Goal: Task Accomplishment & Management: Manage account settings

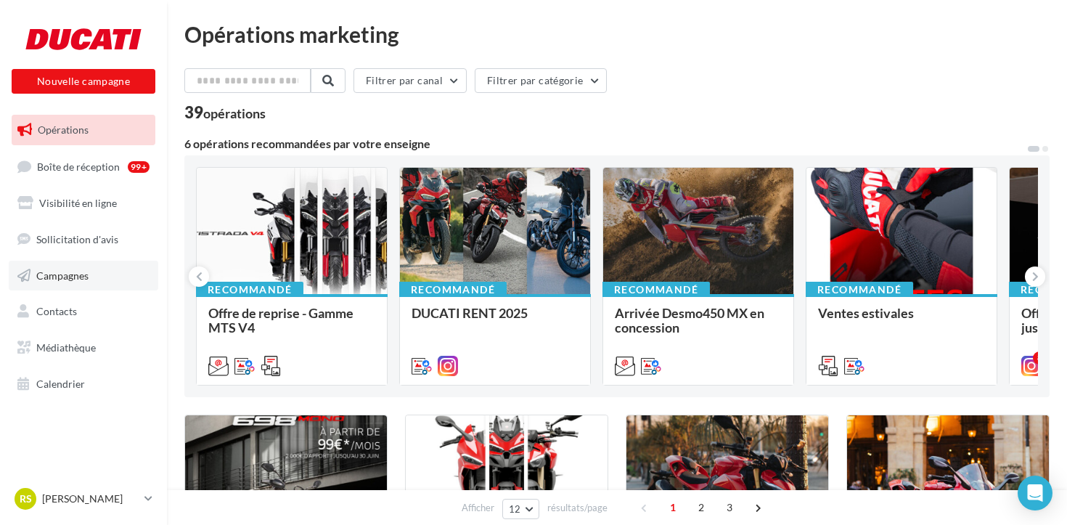
click at [50, 279] on span "Campagnes" at bounding box center [62, 274] width 52 height 12
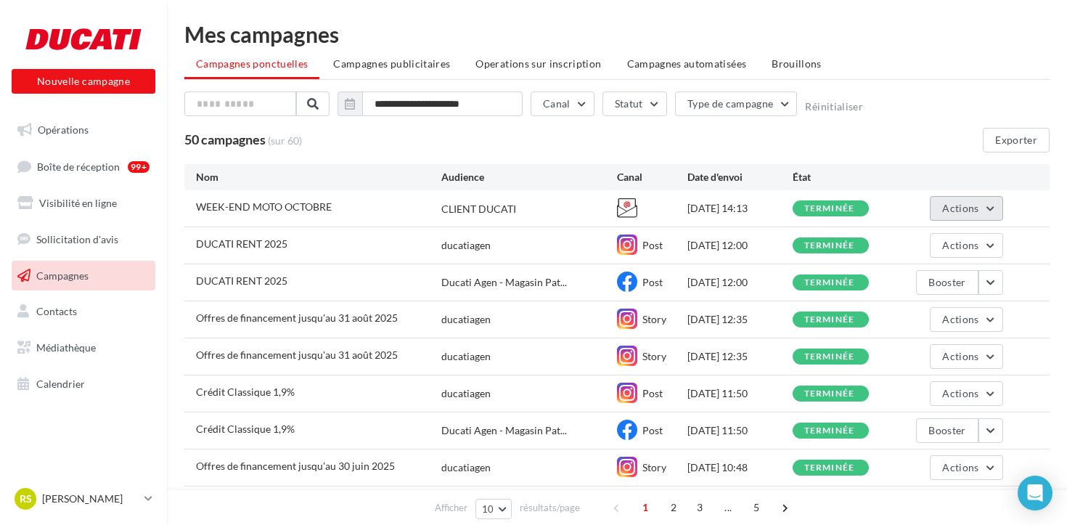
click at [985, 206] on button "Actions" at bounding box center [966, 208] width 73 height 25
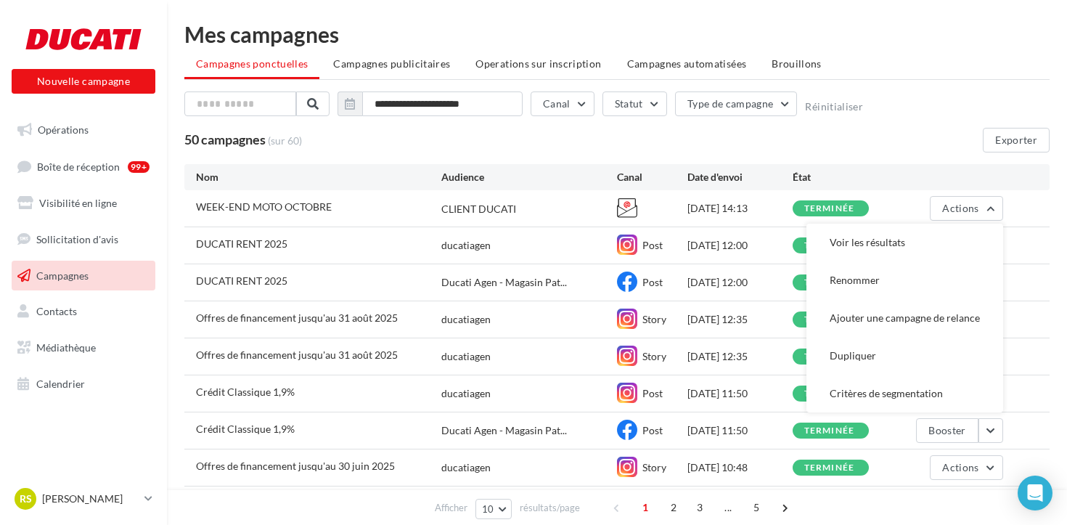
click at [301, 216] on div "WEEK-END MOTO OCTOBRE" at bounding box center [318, 209] width 245 height 18
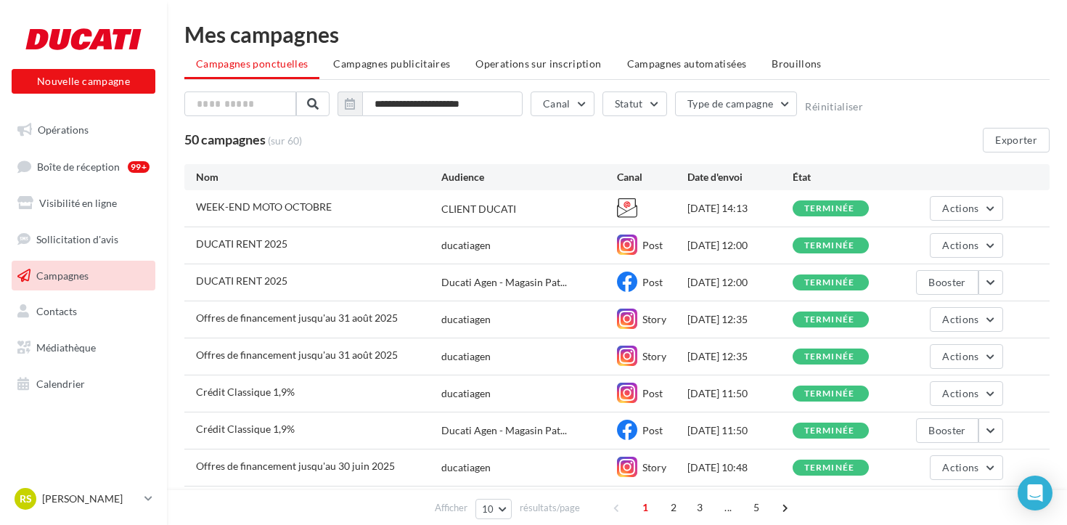
drag, startPoint x: 491, startPoint y: 212, endPoint x: 507, endPoint y: 211, distance: 16.7
click at [491, 211] on div "CLIENT DUCATI" at bounding box center [478, 209] width 75 height 15
click at [627, 211] on icon at bounding box center [627, 207] width 20 height 20
click at [631, 203] on icon at bounding box center [627, 207] width 20 height 20
click at [628, 213] on icon at bounding box center [627, 207] width 20 height 20
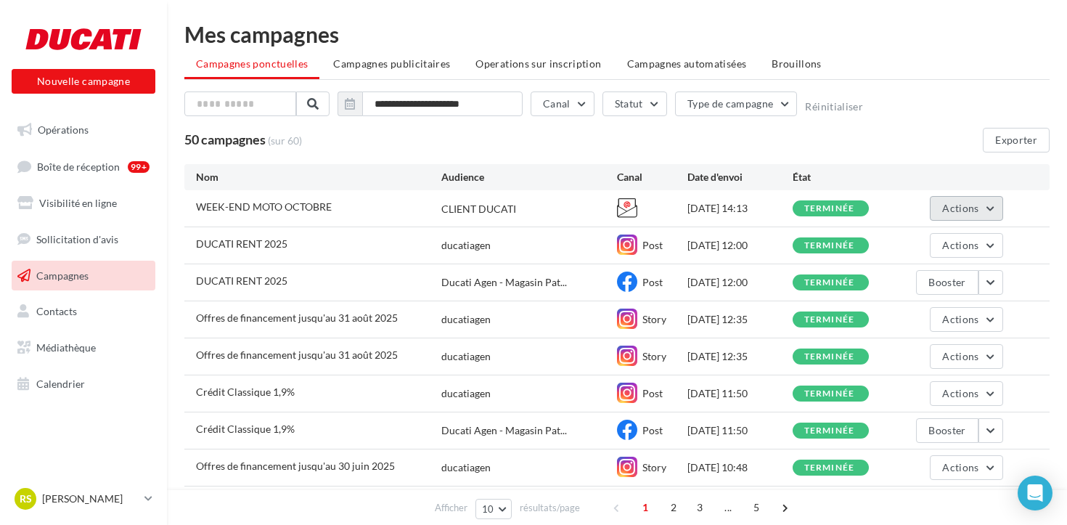
click at [999, 204] on button "Actions" at bounding box center [966, 208] width 73 height 25
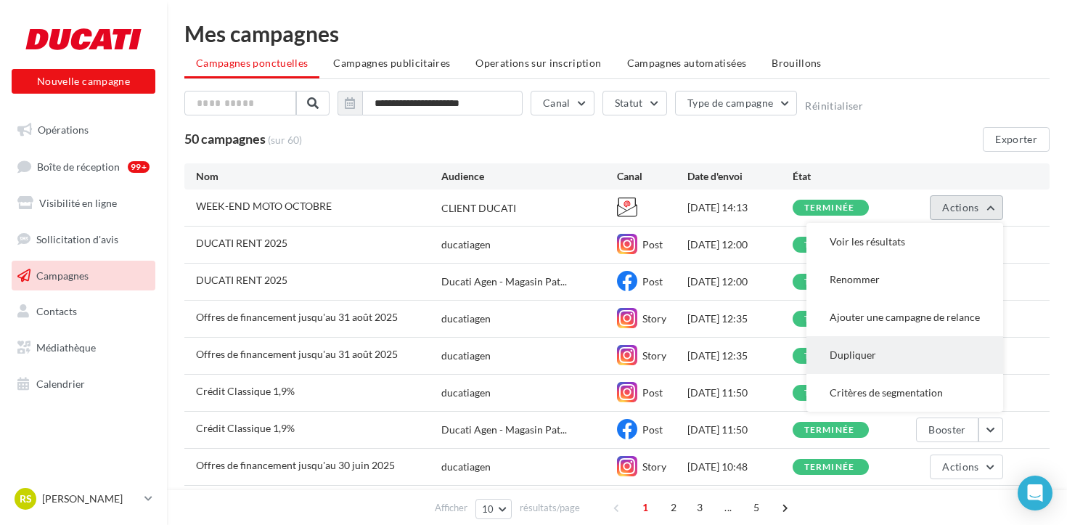
scroll to position [2, 0]
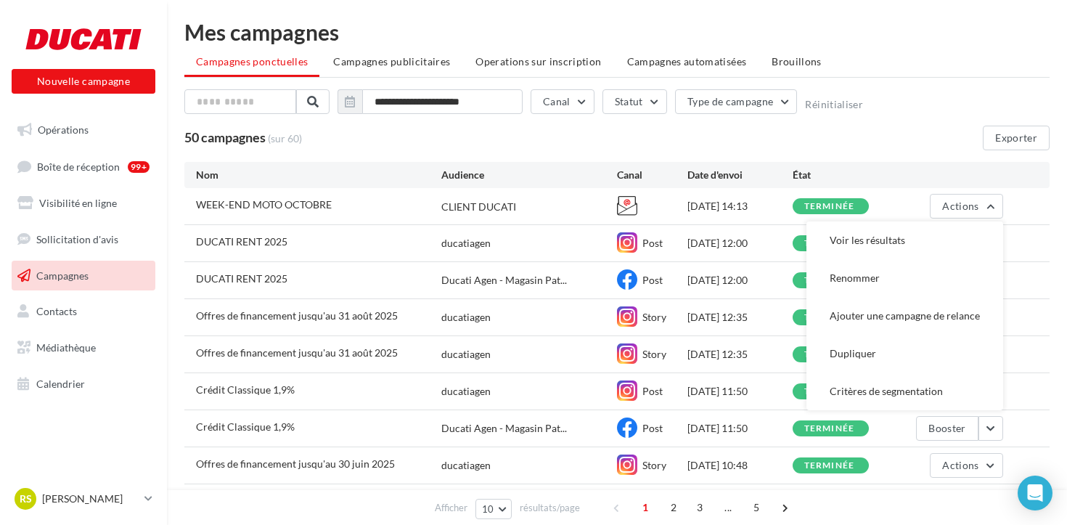
click at [234, 209] on span "WEEK-END MOTO OCTOBRE" at bounding box center [264, 204] width 136 height 12
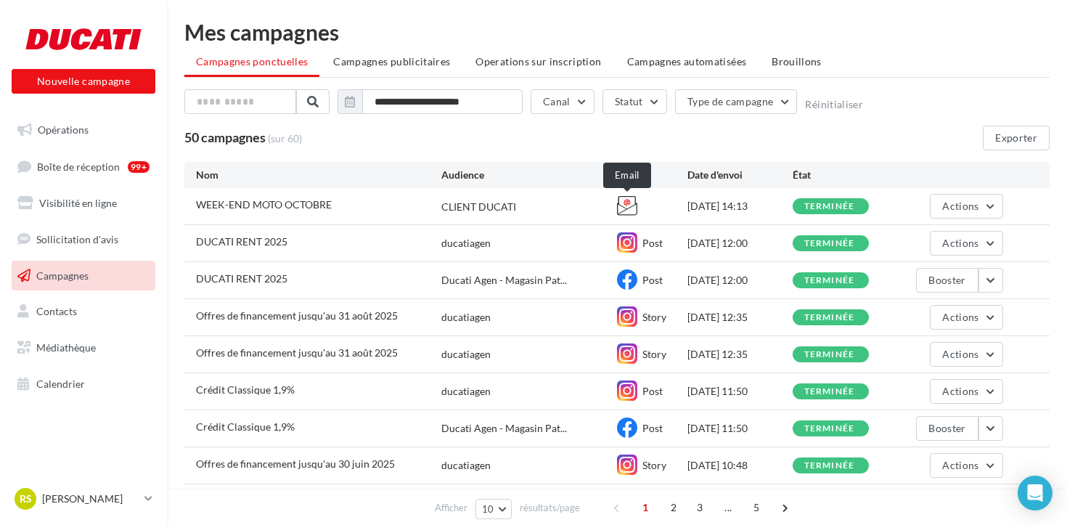
click at [626, 209] on icon at bounding box center [627, 205] width 20 height 20
drag, startPoint x: 834, startPoint y: 208, endPoint x: 924, endPoint y: 213, distance: 89.4
click at [837, 208] on div "terminée" at bounding box center [829, 206] width 51 height 9
click at [956, 211] on span "Actions" at bounding box center [960, 206] width 36 height 12
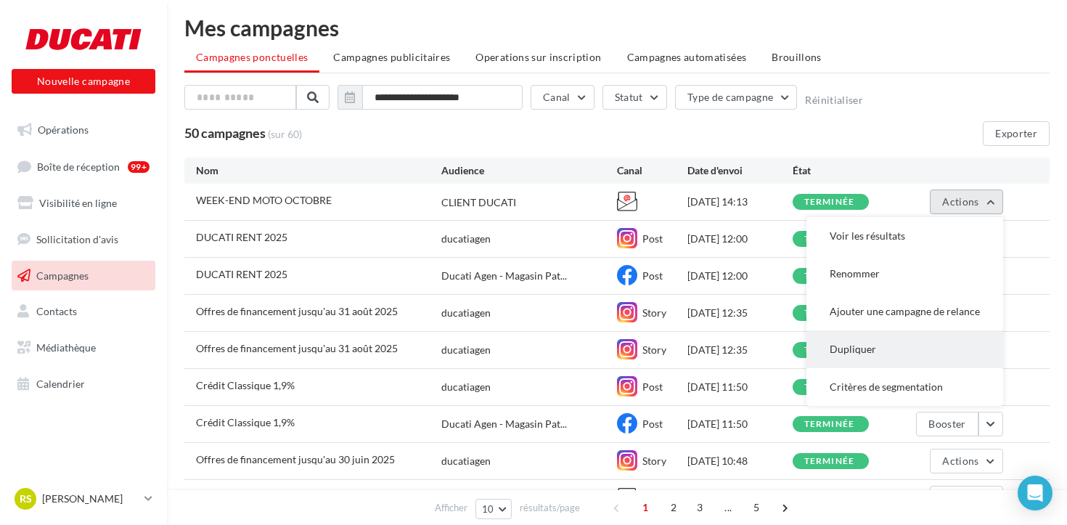
scroll to position [9, 0]
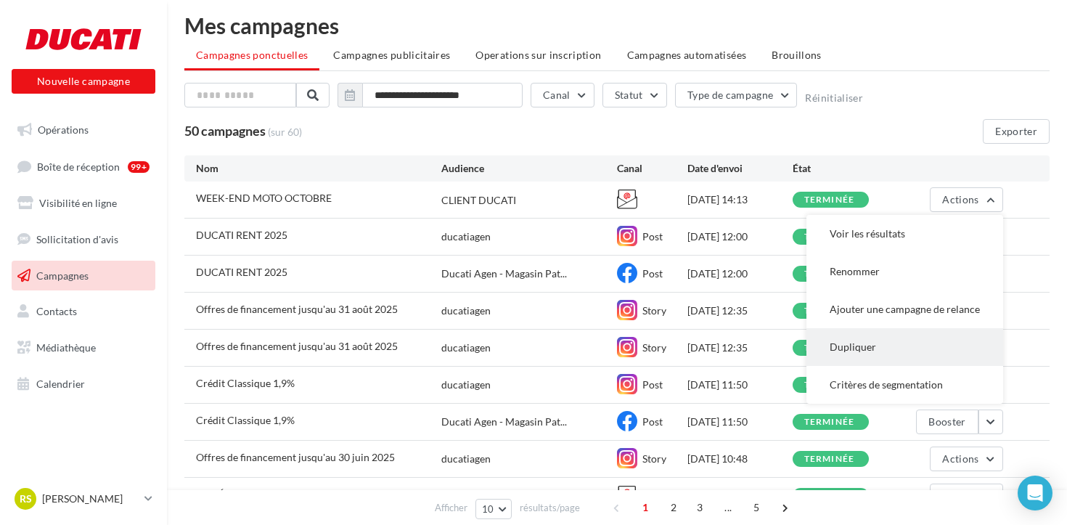
click at [848, 352] on button "Dupliquer" at bounding box center [904, 347] width 197 height 38
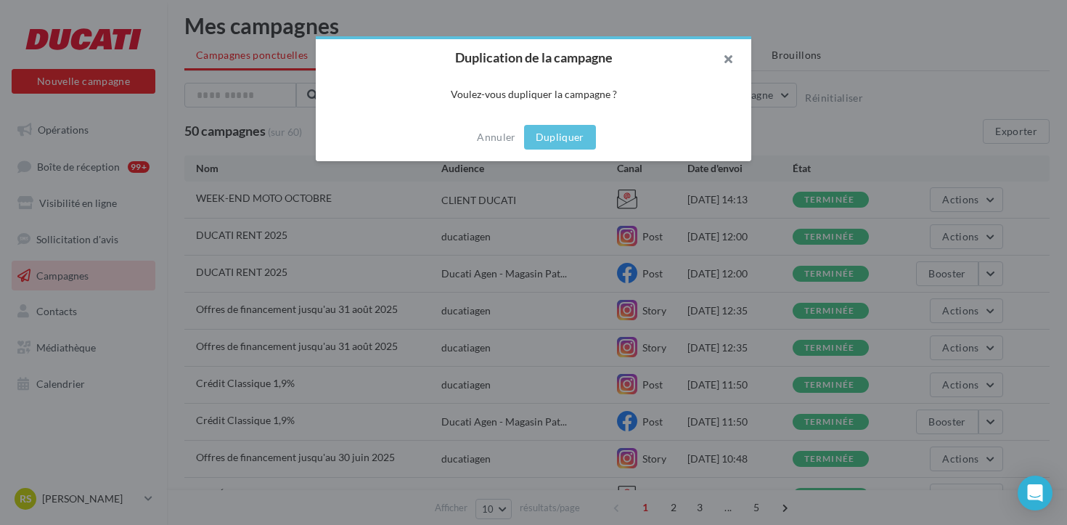
click at [735, 63] on button "button" at bounding box center [722, 61] width 58 height 44
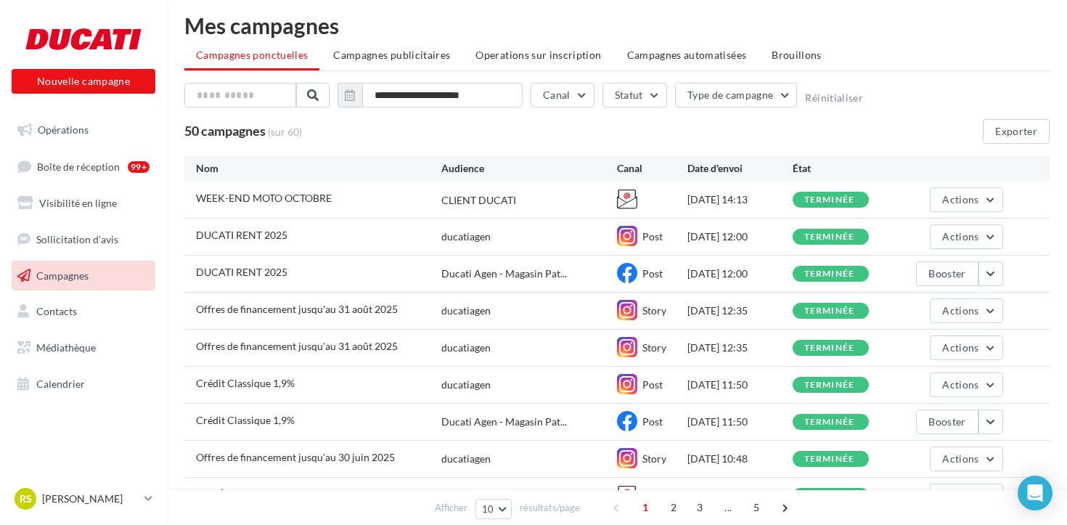
scroll to position [13, 0]
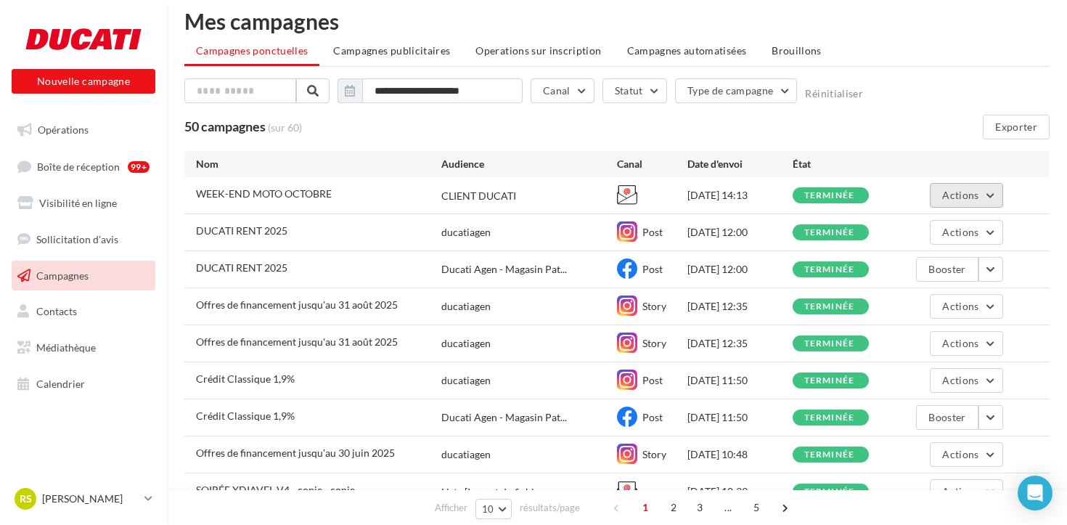
click at [973, 205] on button "Actions" at bounding box center [966, 195] width 73 height 25
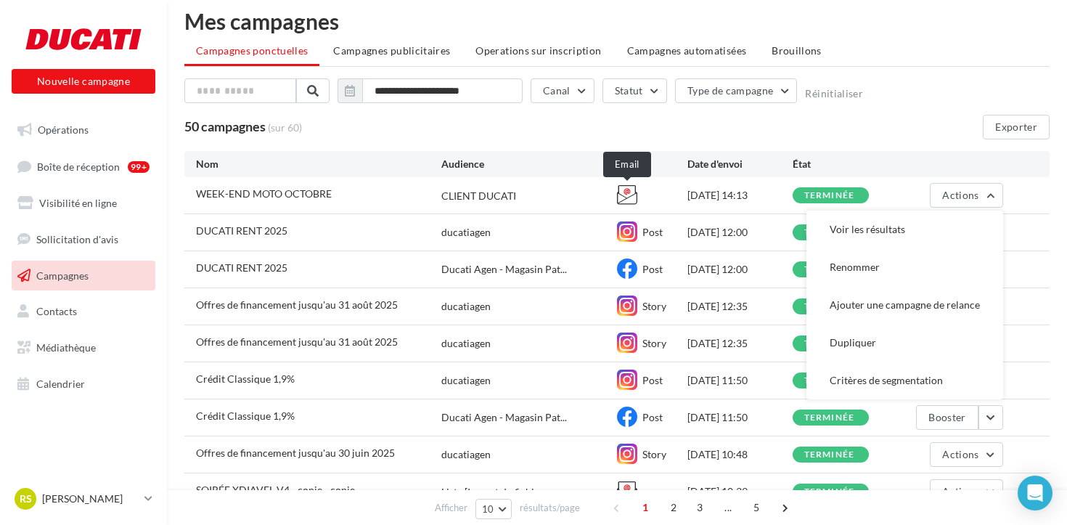
click at [626, 192] on icon at bounding box center [627, 194] width 20 height 20
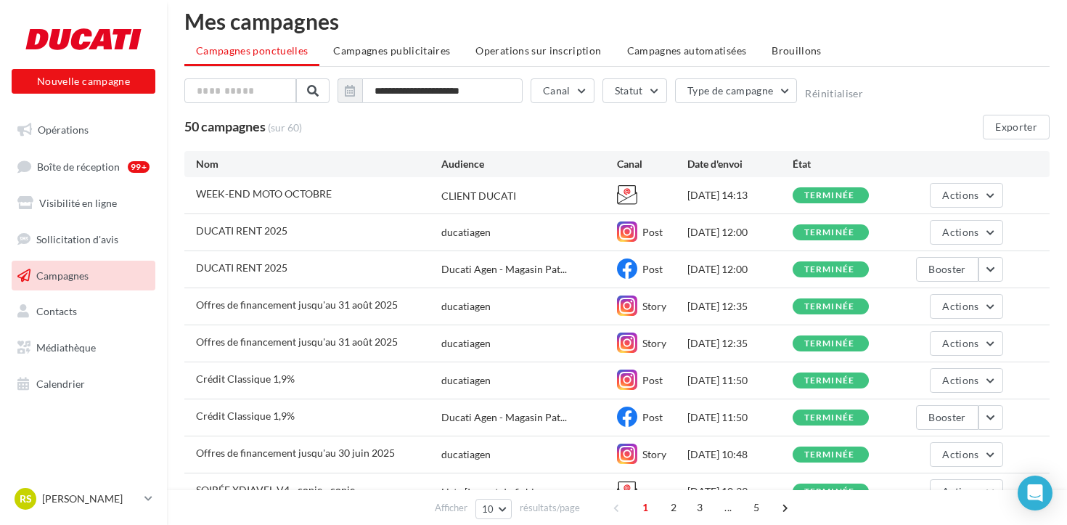
drag, startPoint x: 447, startPoint y: 193, endPoint x: 549, endPoint y: 199, distance: 101.8
click at [549, 199] on div "CLIENT DUCATI" at bounding box center [529, 194] width 176 height 15
click at [934, 205] on button "Actions" at bounding box center [966, 195] width 73 height 25
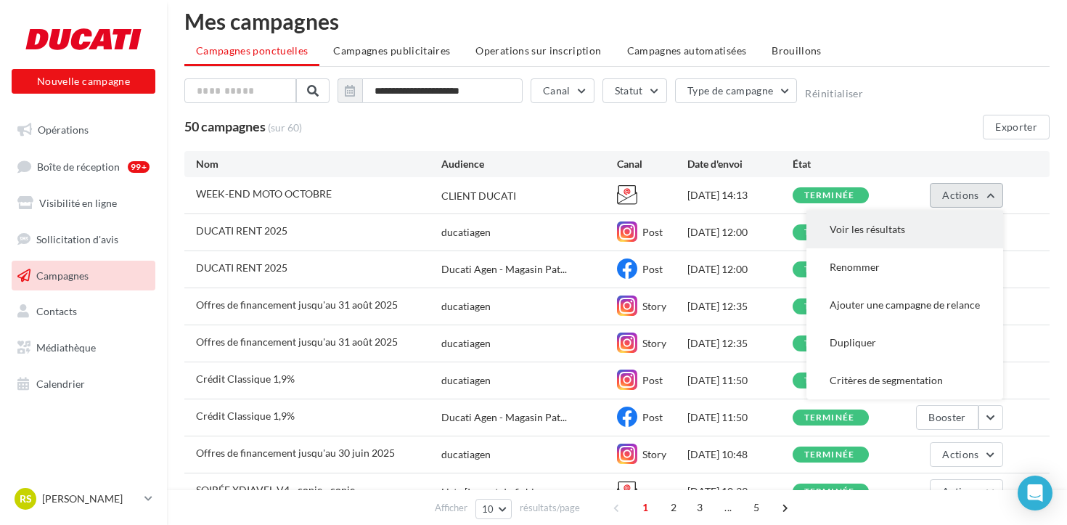
scroll to position [12, 0]
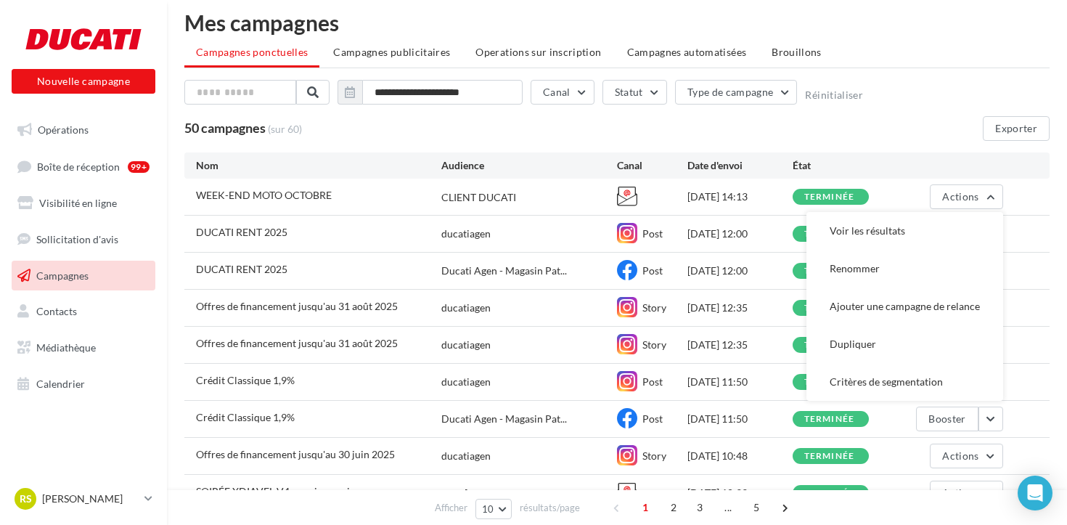
click at [283, 194] on span "WEEK-END MOTO OCTOBRE" at bounding box center [264, 195] width 136 height 12
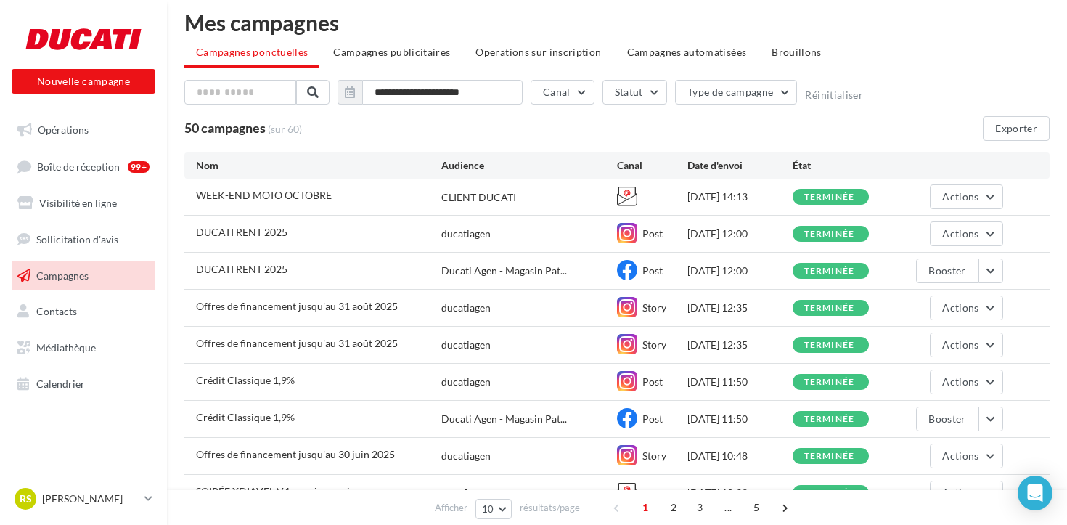
click at [283, 193] on span "WEEK-END MOTO OCTOBRE" at bounding box center [264, 195] width 136 height 12
click at [395, 54] on span "Campagnes publicitaires" at bounding box center [391, 52] width 117 height 12
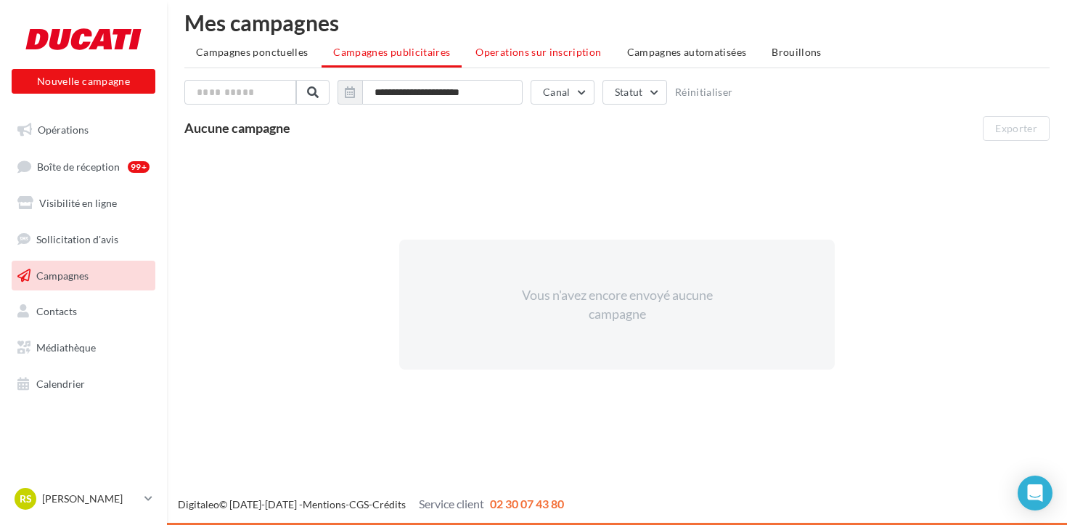
click at [567, 49] on span "Operations sur inscription" at bounding box center [538, 52] width 126 height 12
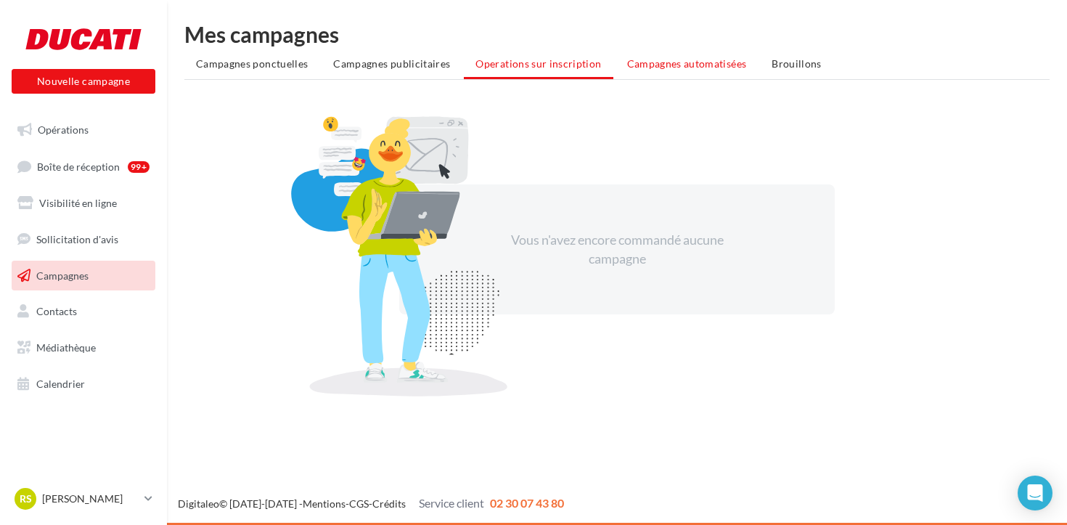
click at [668, 57] on span "Campagnes automatisées" at bounding box center [687, 63] width 120 height 12
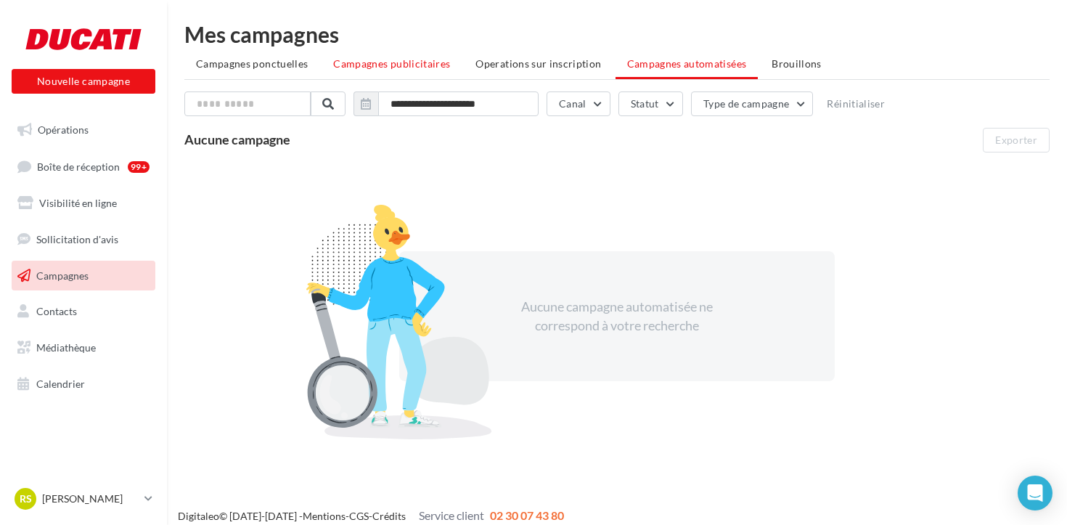
click at [406, 62] on span "Campagnes publicitaires" at bounding box center [391, 63] width 117 height 12
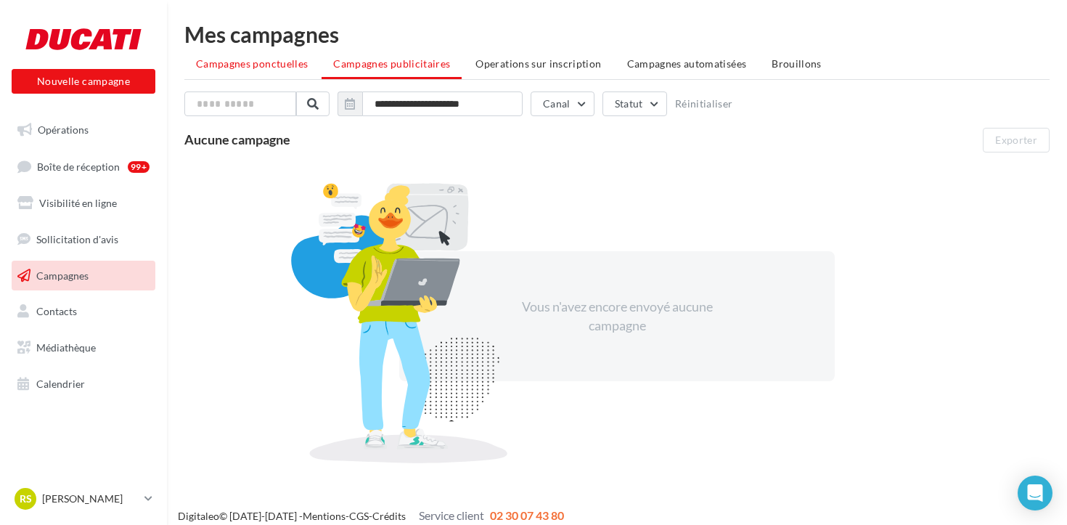
click at [271, 65] on span "Campagnes ponctuelles" at bounding box center [252, 63] width 112 height 12
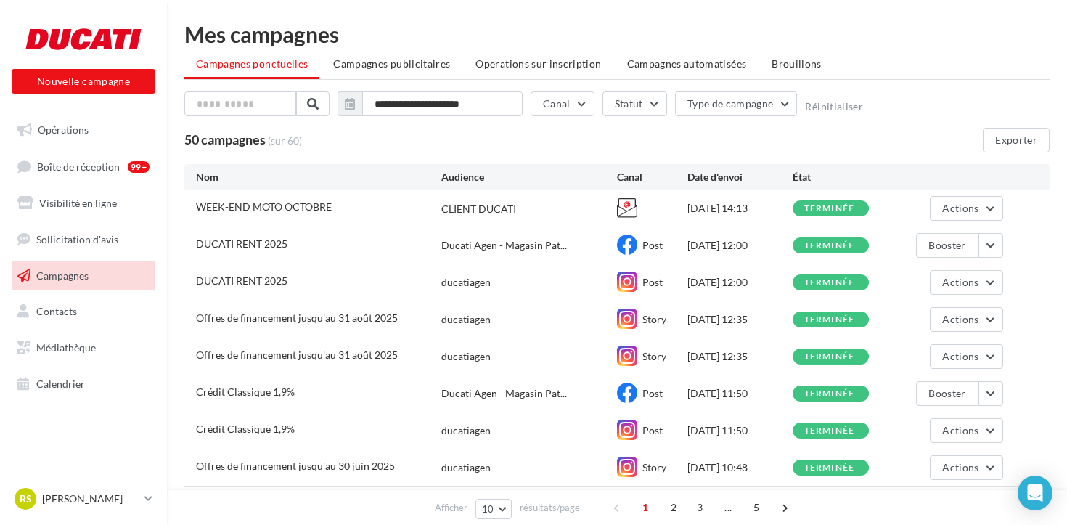
click at [224, 206] on span "WEEK-END MOTO OCTOBRE" at bounding box center [264, 206] width 136 height 12
